Goal: Transaction & Acquisition: Download file/media

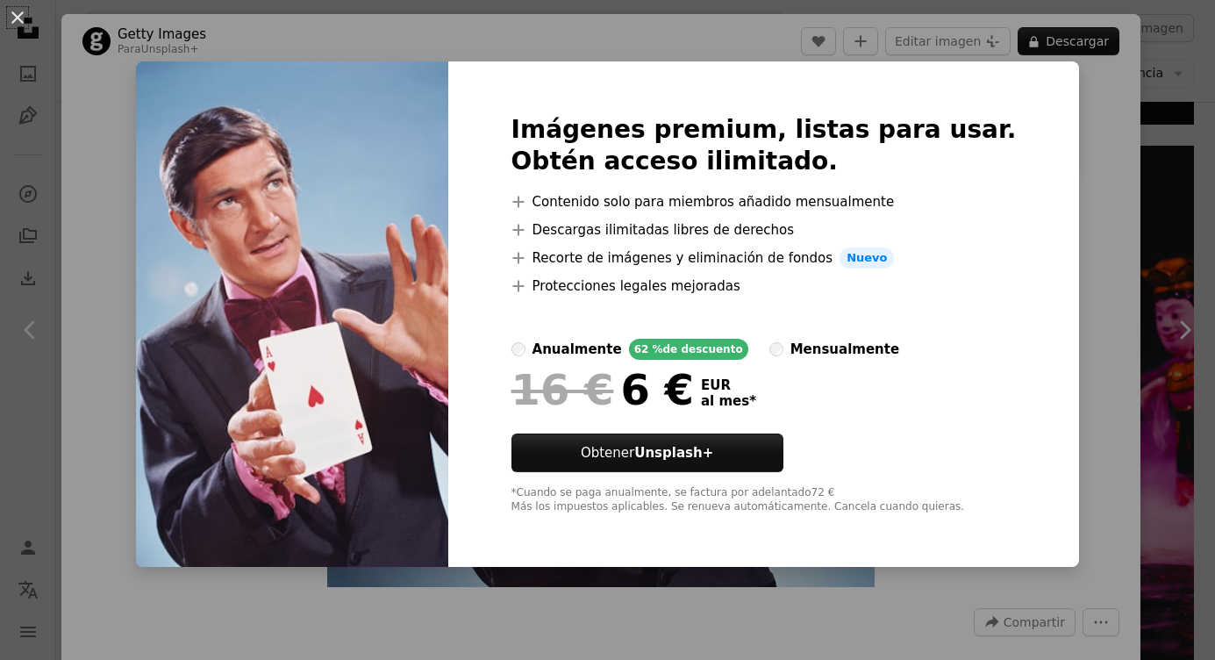
scroll to position [2723, 0]
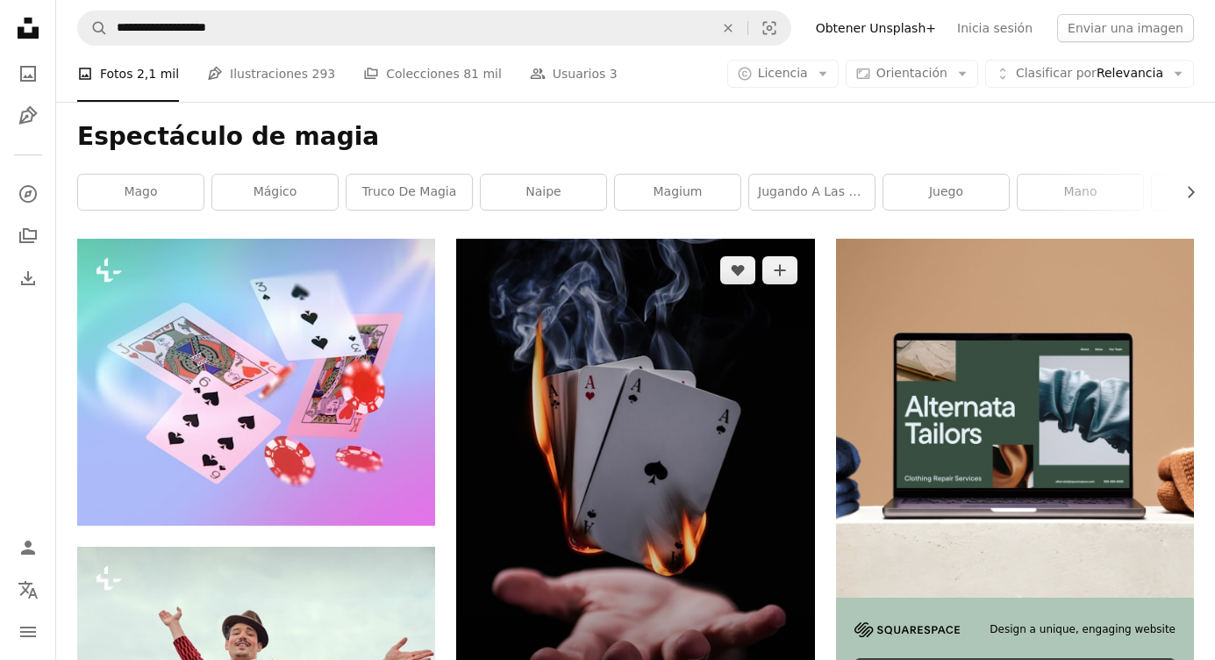
scroll to position [197, 0]
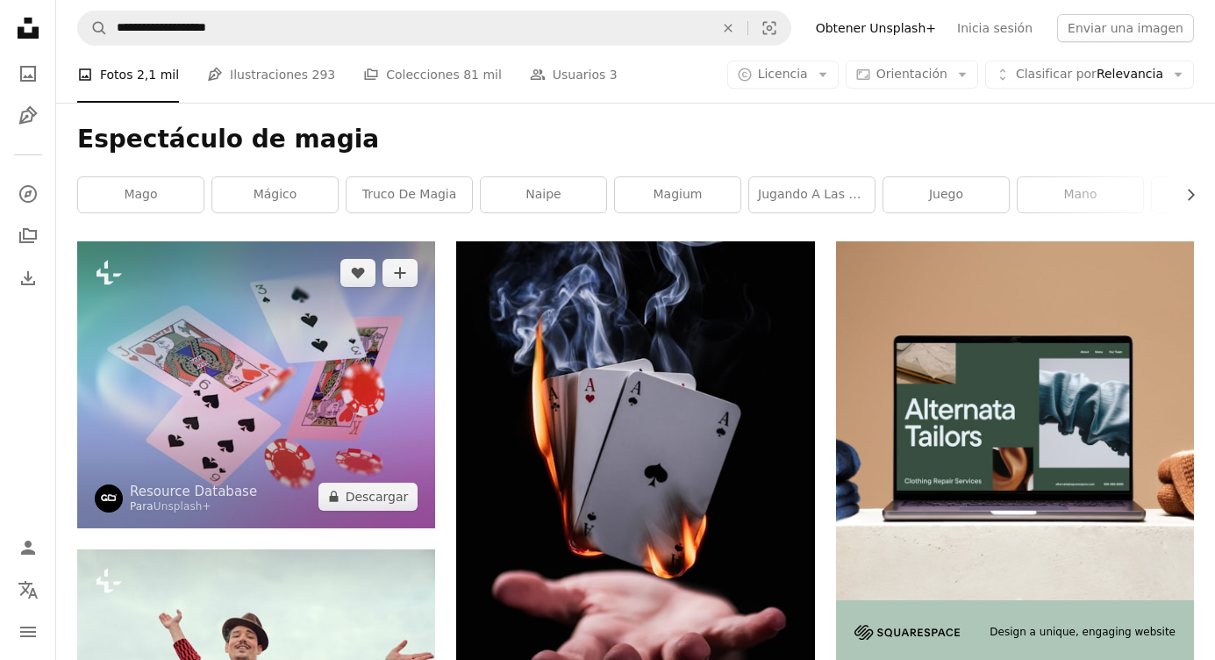
click at [305, 390] on img at bounding box center [256, 384] width 358 height 287
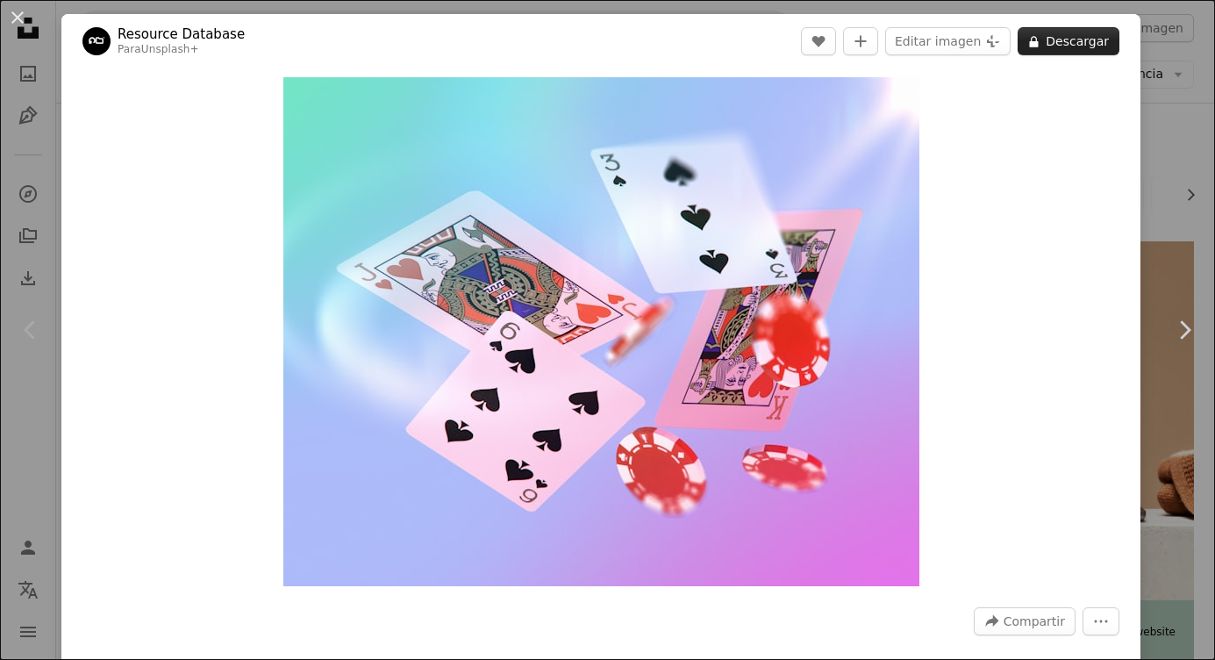
click at [1026, 40] on button "A lock Descargar" at bounding box center [1069, 41] width 102 height 28
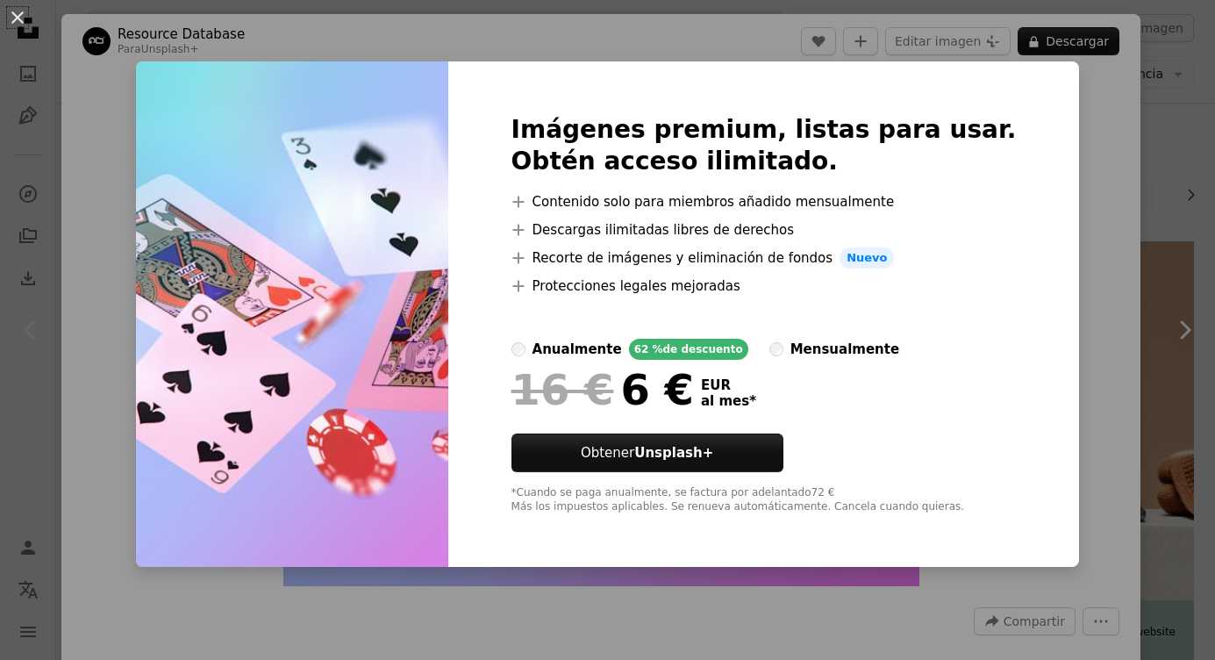
click at [91, 57] on div "An X shape Imágenes premium, listas para usar. Obtén acceso ilimitado. A plus s…" at bounding box center [607, 330] width 1215 height 660
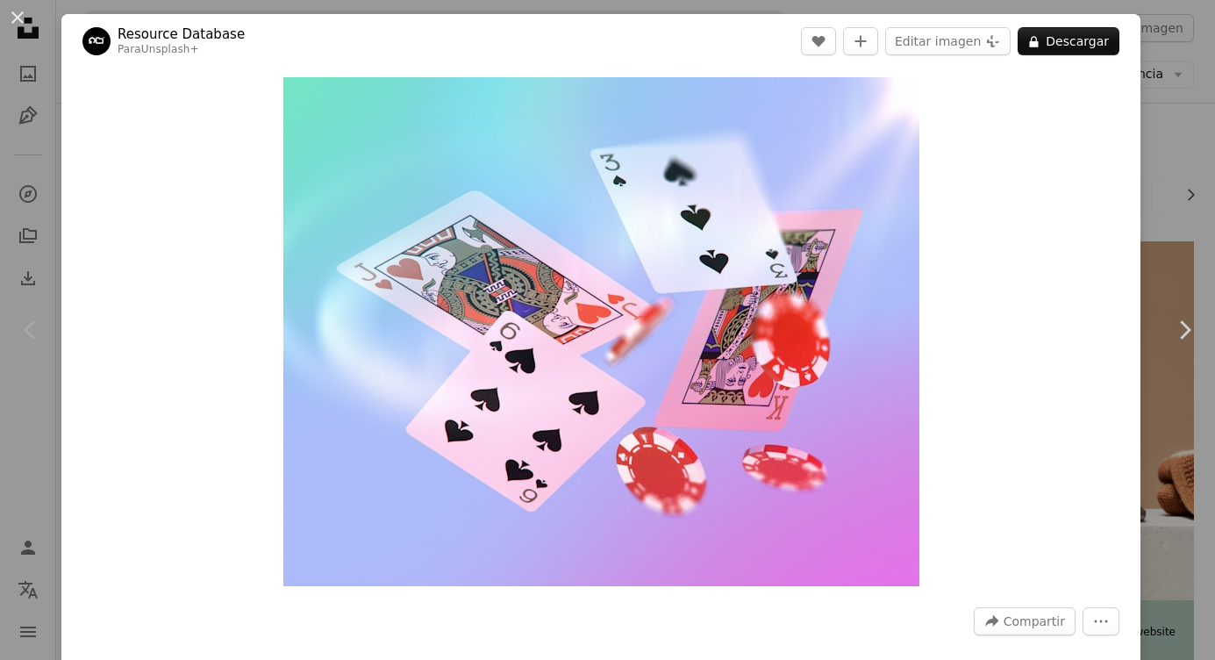
click at [1135, 136] on div "An X shape Chevron left Chevron right Resource Database Para Unsplash+ A heart …" at bounding box center [607, 330] width 1215 height 660
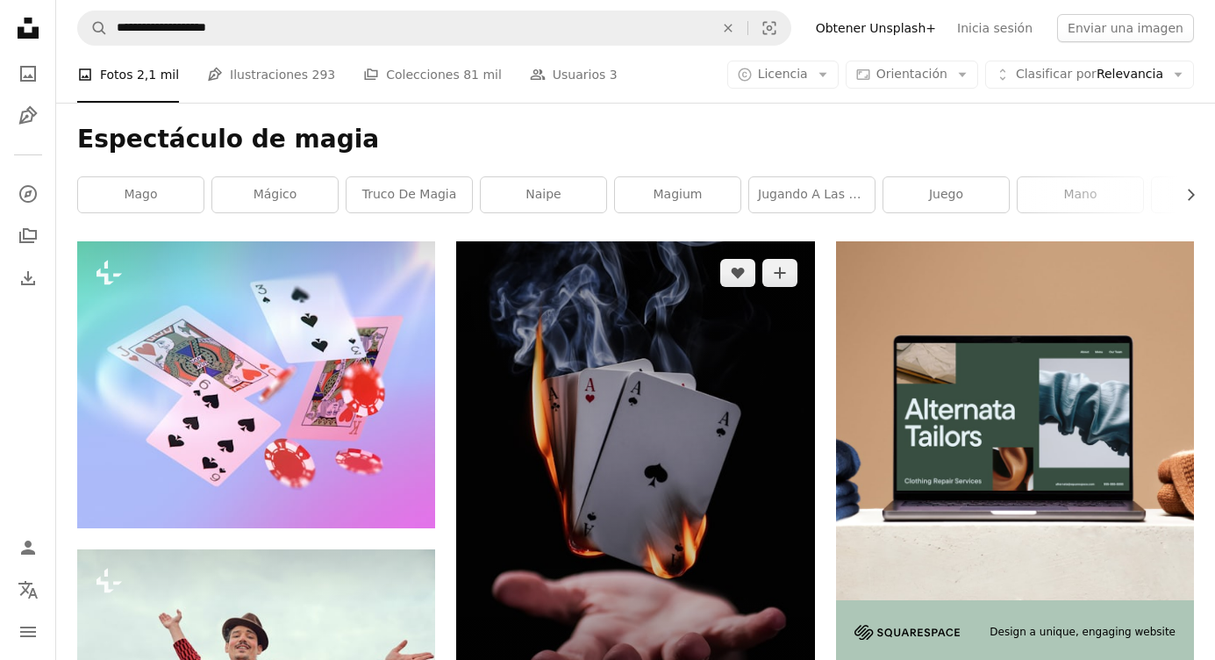
click at [660, 366] on img at bounding box center [635, 479] width 358 height 477
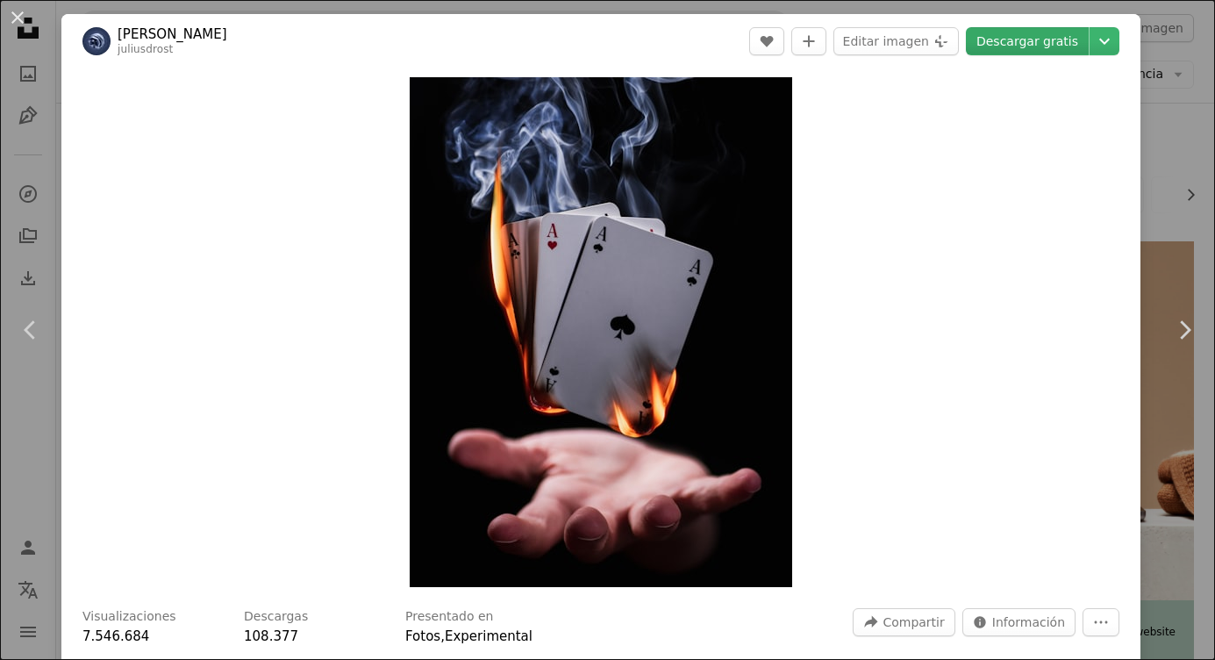
click at [998, 40] on link "Descargar gratis" at bounding box center [1027, 41] width 123 height 28
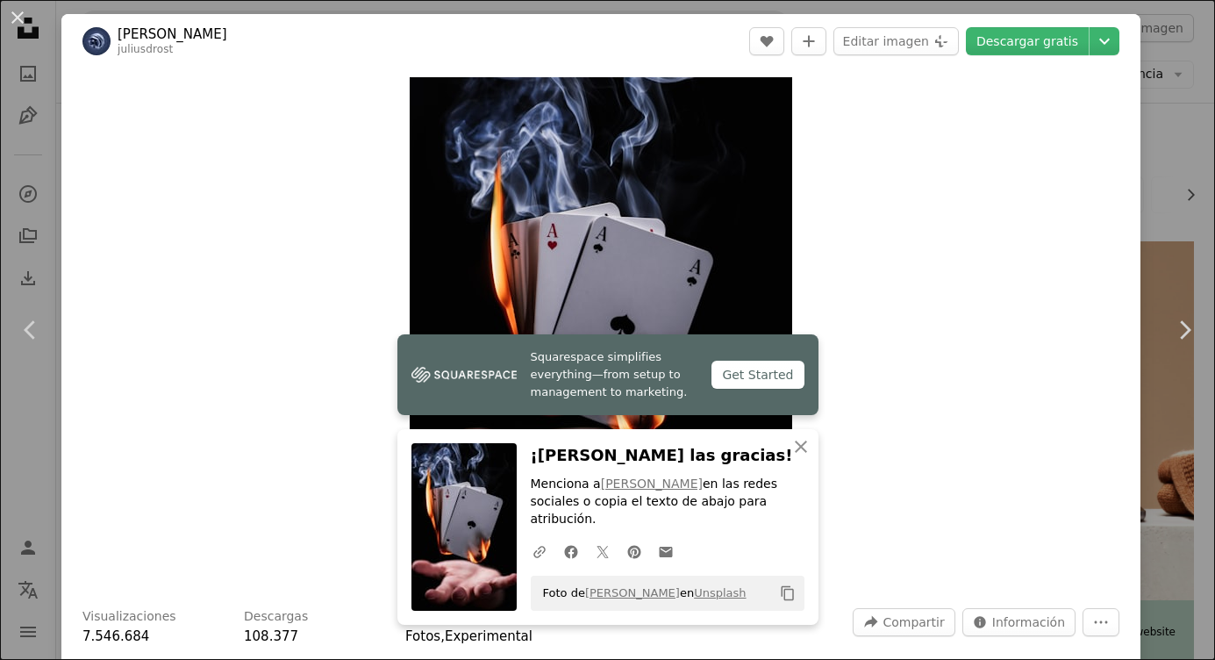
click at [82, 59] on div "An X shape Chevron left Chevron right Squarespace simplifies everything—from se…" at bounding box center [607, 330] width 1215 height 660
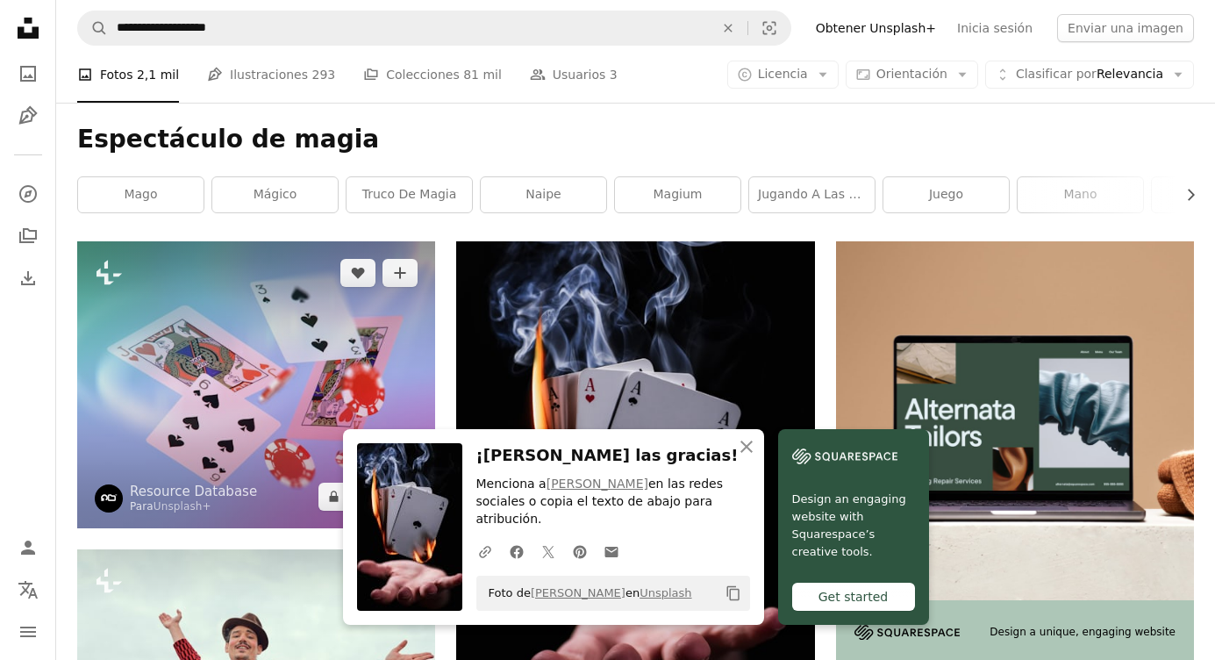
click at [151, 296] on img at bounding box center [256, 384] width 358 height 287
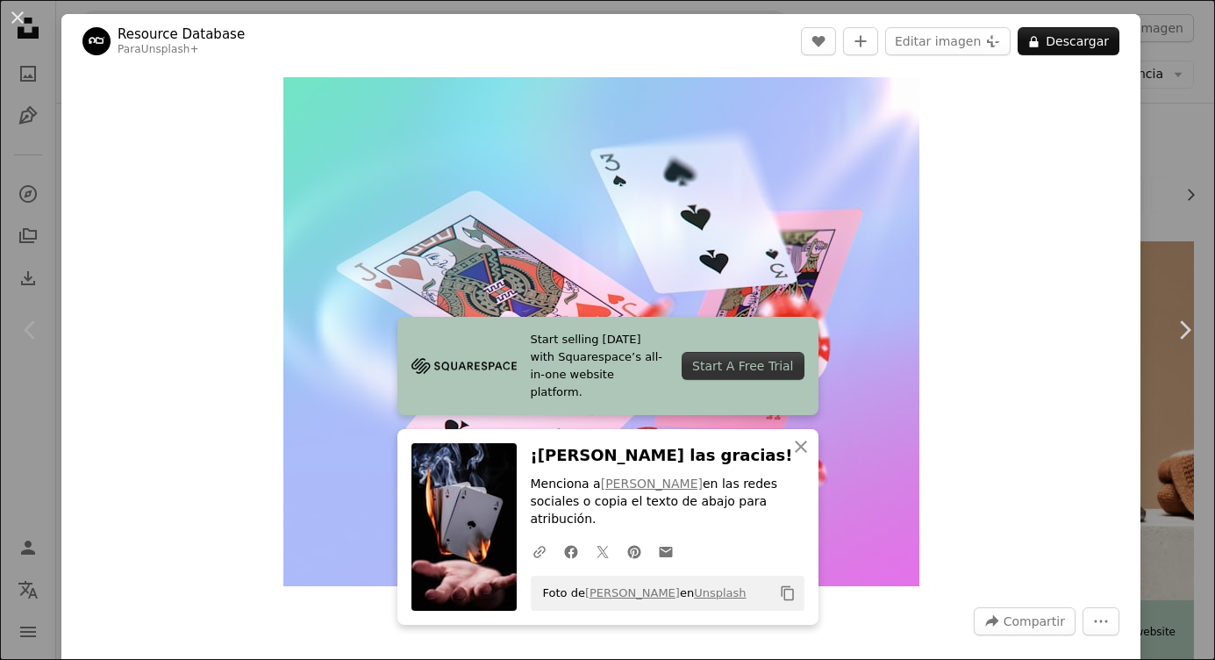
click at [96, 113] on div "An X shape Chevron left Chevron right Start selling [DATE] with Squarespace’s a…" at bounding box center [607, 330] width 1215 height 660
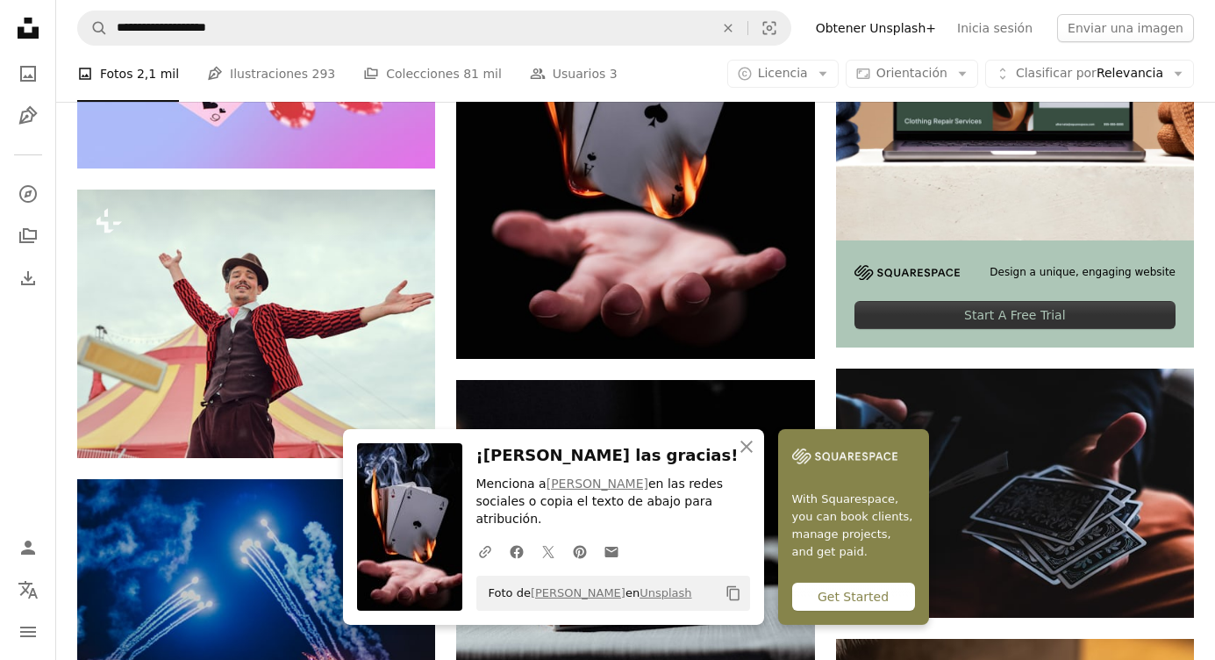
scroll to position [561, 0]
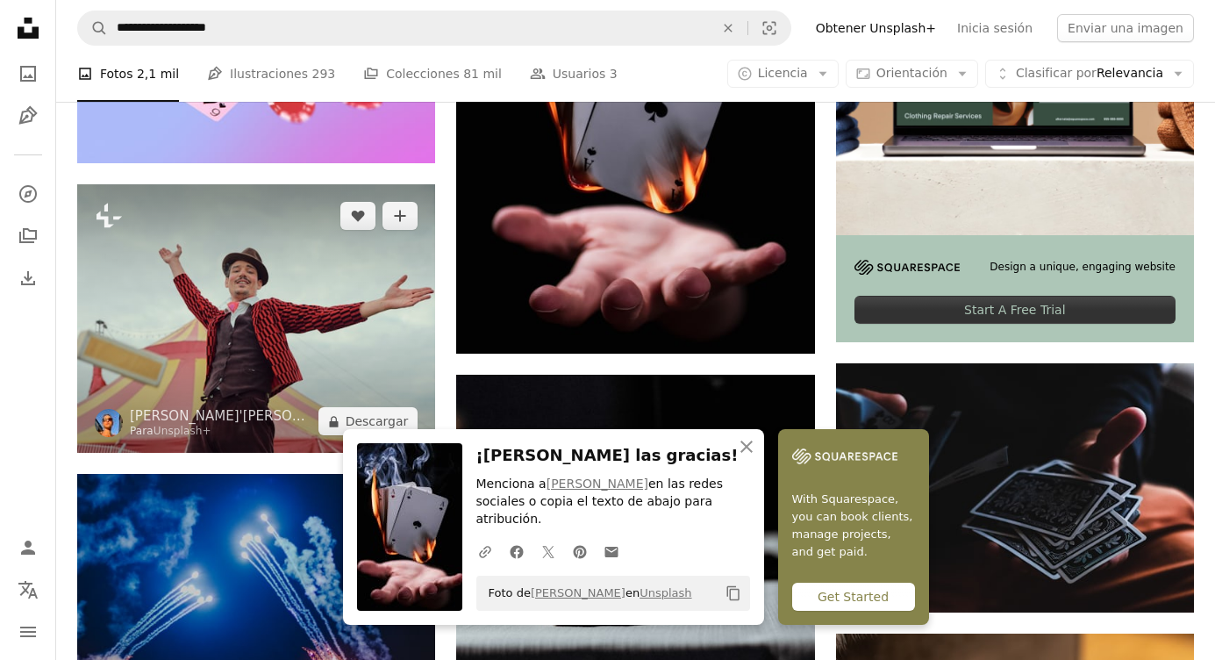
click at [333, 301] on img at bounding box center [256, 318] width 358 height 268
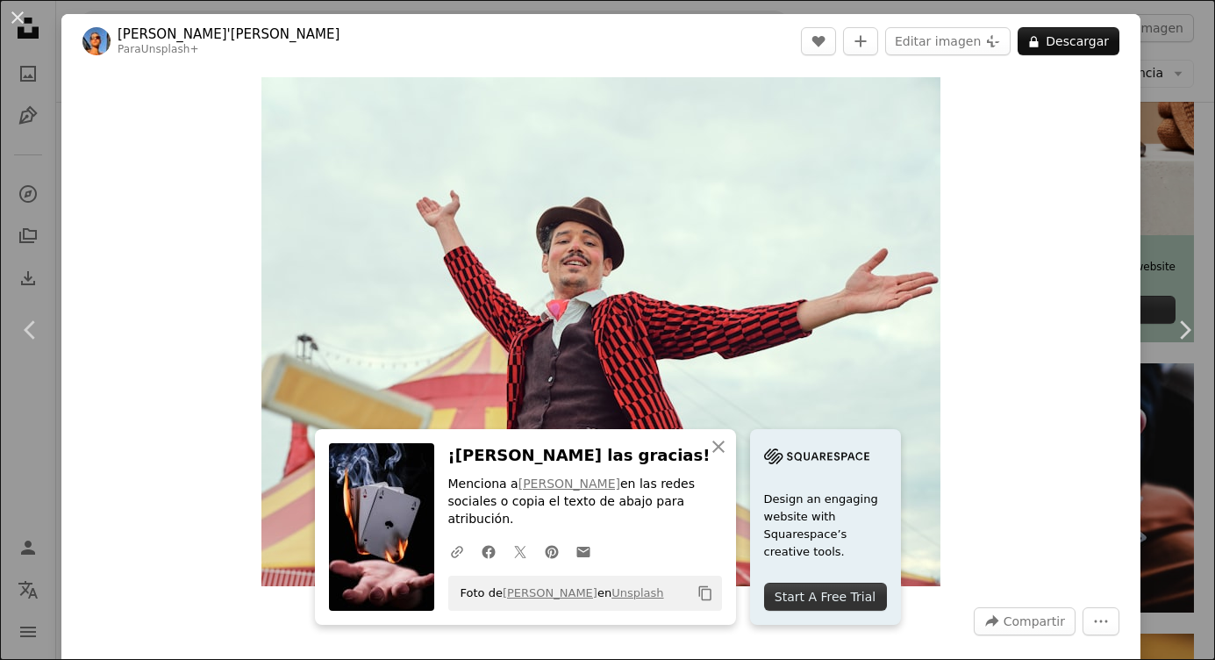
click at [982, 499] on div "Zoom in" at bounding box center [600, 331] width 1079 height 526
click at [1010, 92] on div "Zoom in" at bounding box center [600, 331] width 1079 height 526
click at [1037, 176] on div "Zoom in" at bounding box center [600, 331] width 1079 height 526
click at [74, 118] on div "An X shape Chevron left Chevron right An X shape Cerrar ¡Dale las gracias! Menc…" at bounding box center [607, 330] width 1215 height 660
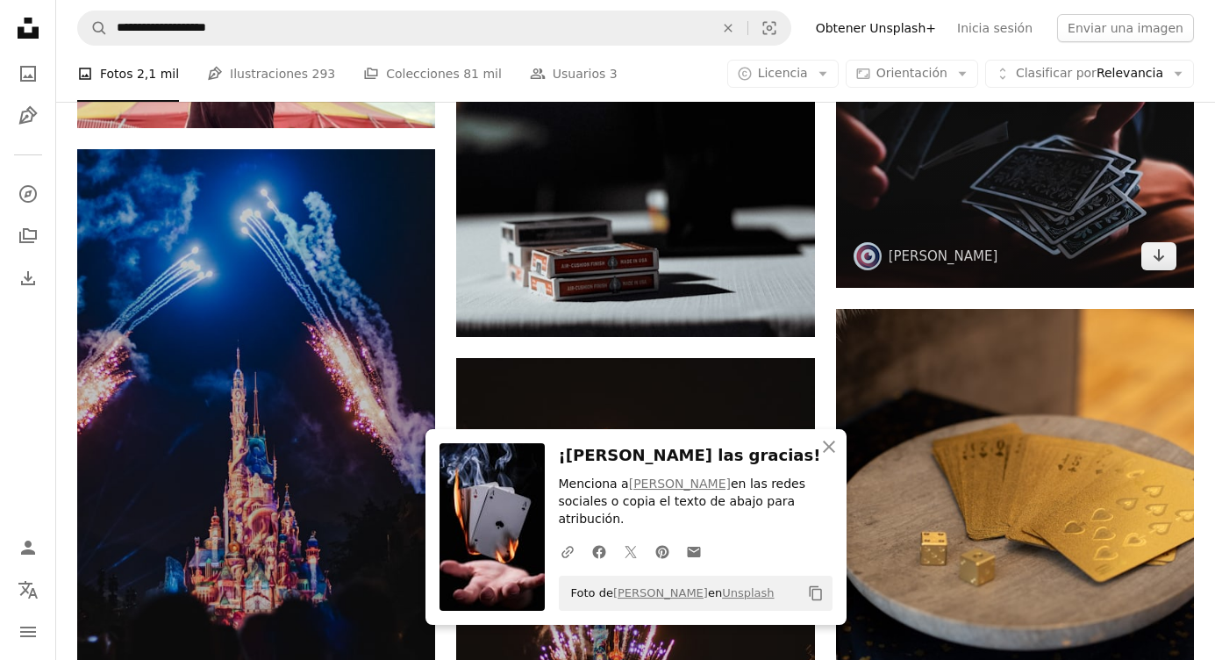
scroll to position [969, 0]
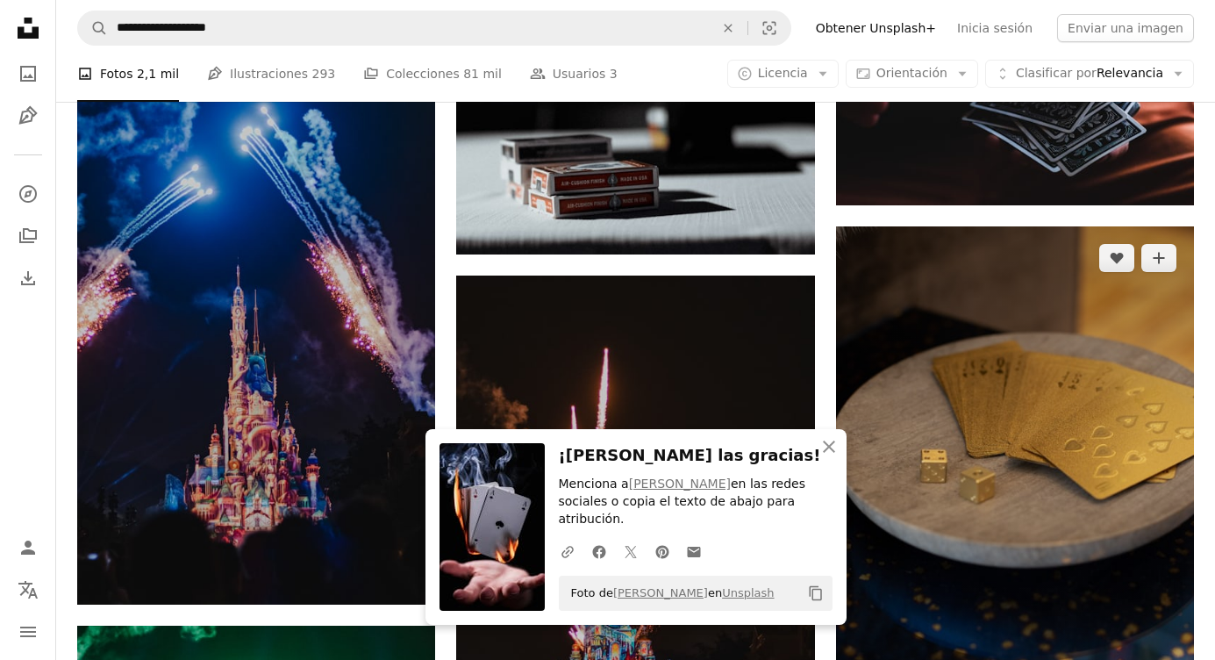
click at [1033, 470] on img at bounding box center [1015, 495] width 358 height 538
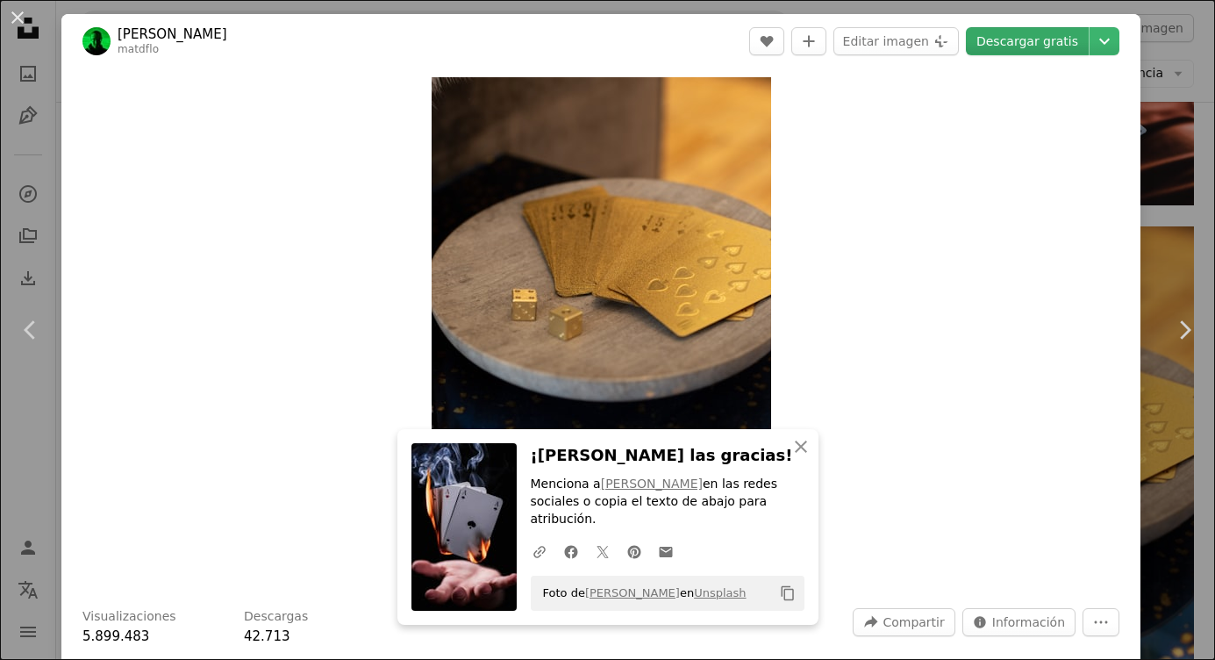
click at [990, 40] on link "Descargar gratis" at bounding box center [1027, 41] width 123 height 28
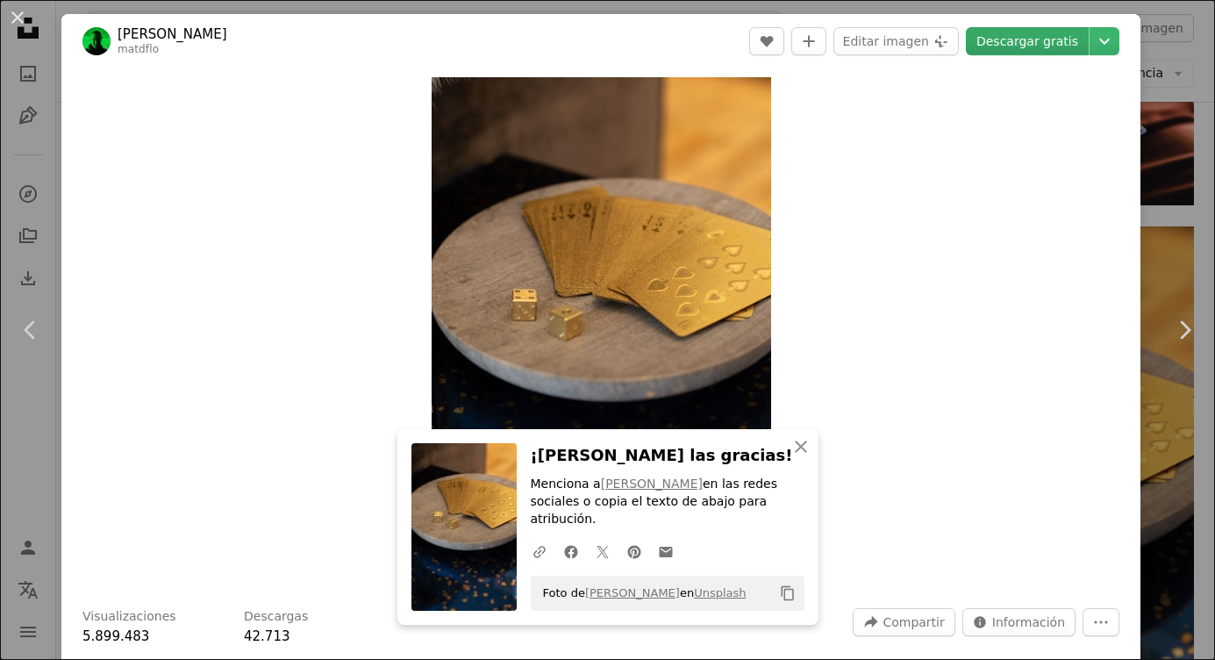
click at [997, 37] on link "Descargar gratis" at bounding box center [1027, 41] width 123 height 28
click at [795, 457] on icon "An X shape" at bounding box center [800, 446] width 21 height 21
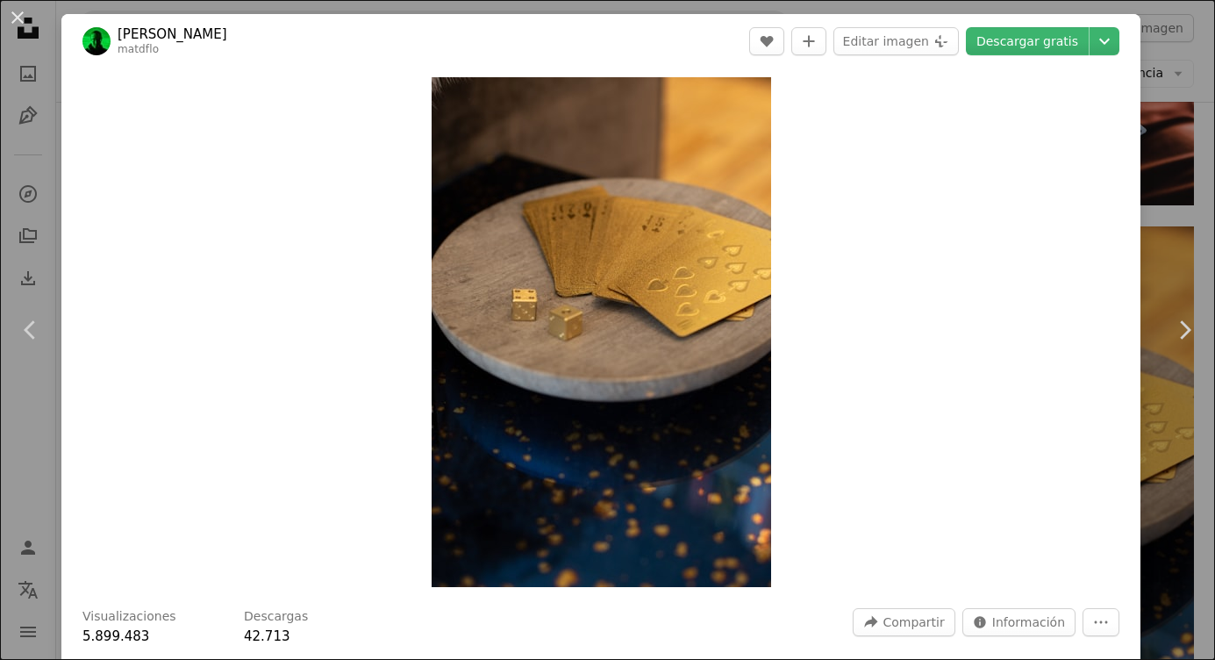
click at [68, 50] on div "An X shape Chevron left Chevron right [PERSON_NAME] matdflo A heart A plus sign…" at bounding box center [607, 330] width 1215 height 660
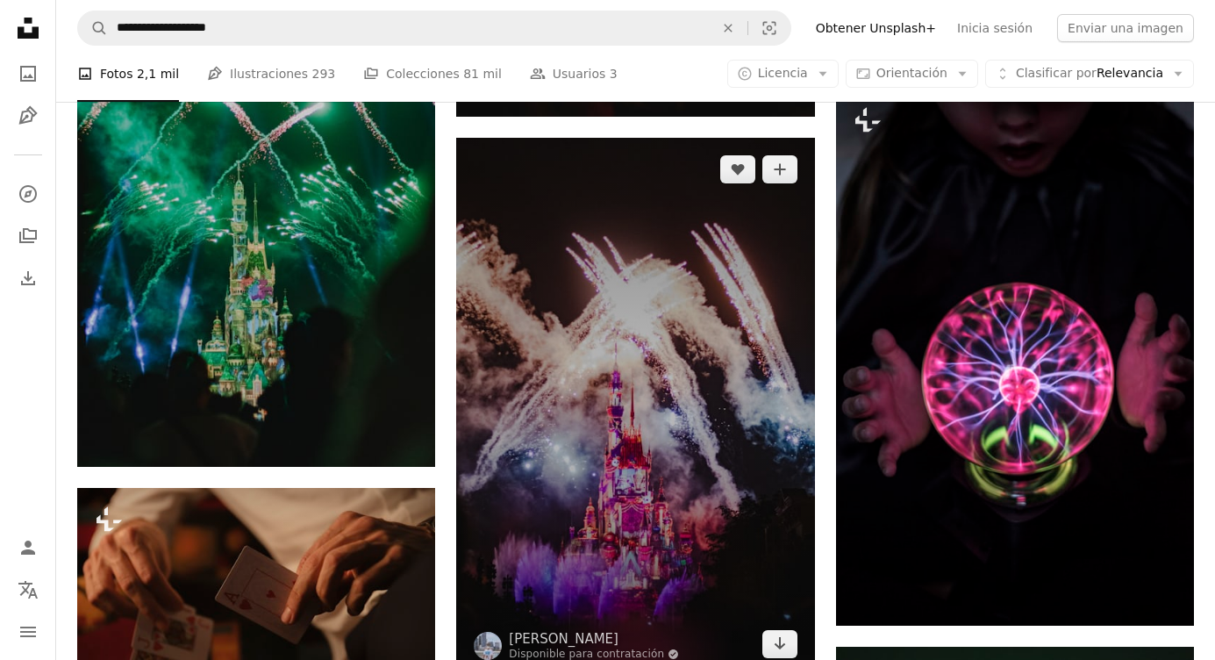
scroll to position [1670, 0]
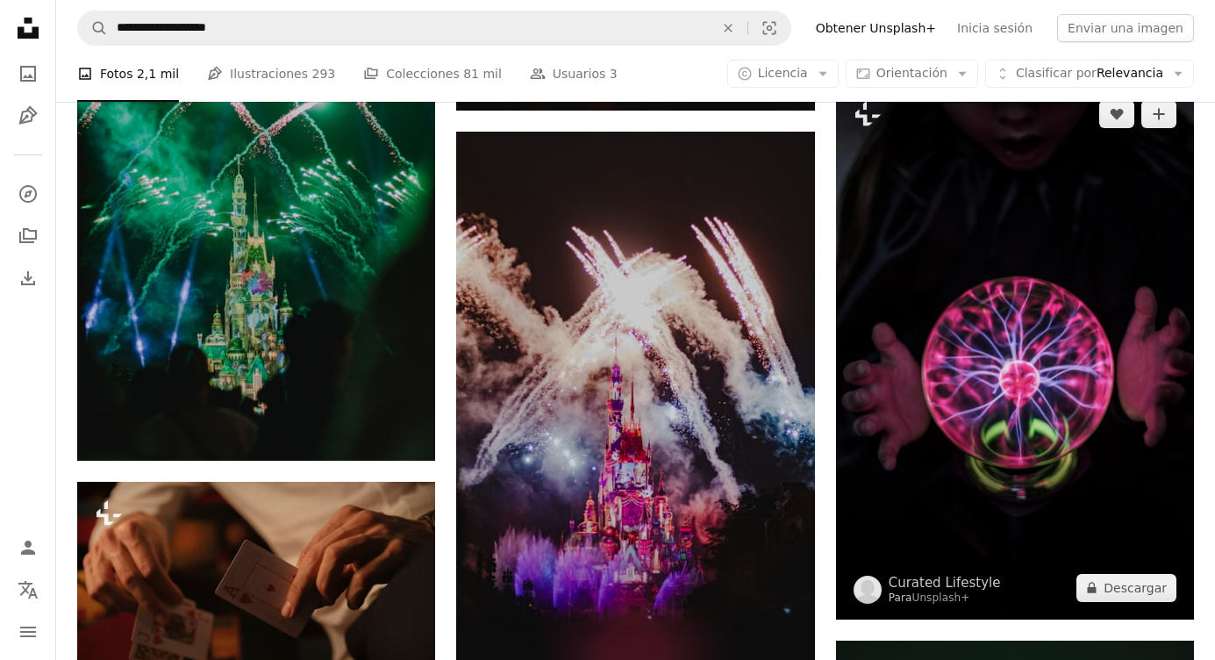
click at [1076, 450] on img at bounding box center [1015, 350] width 358 height 537
